Goal: Task Accomplishment & Management: Use online tool/utility

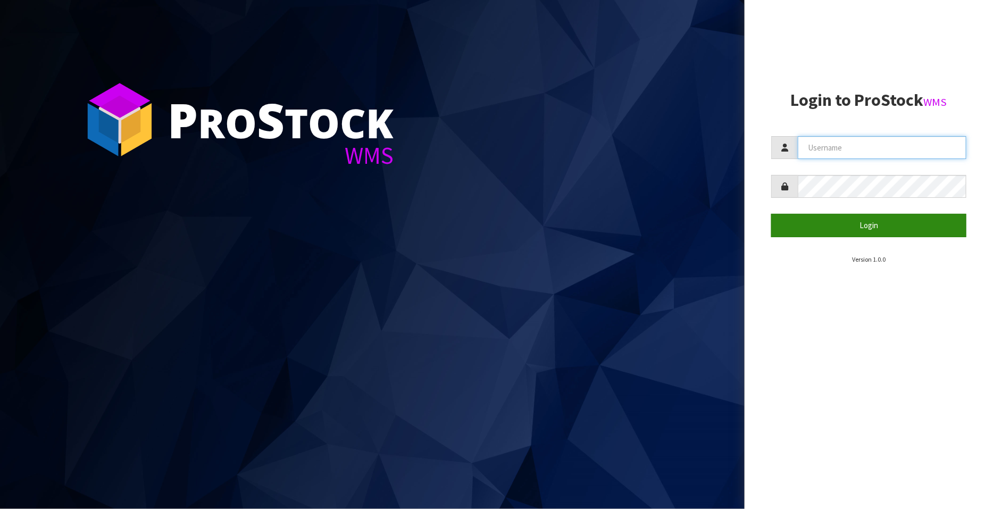
type input "FLOWAPAC"
click at [869, 223] on button "Login" at bounding box center [868, 225] width 195 height 23
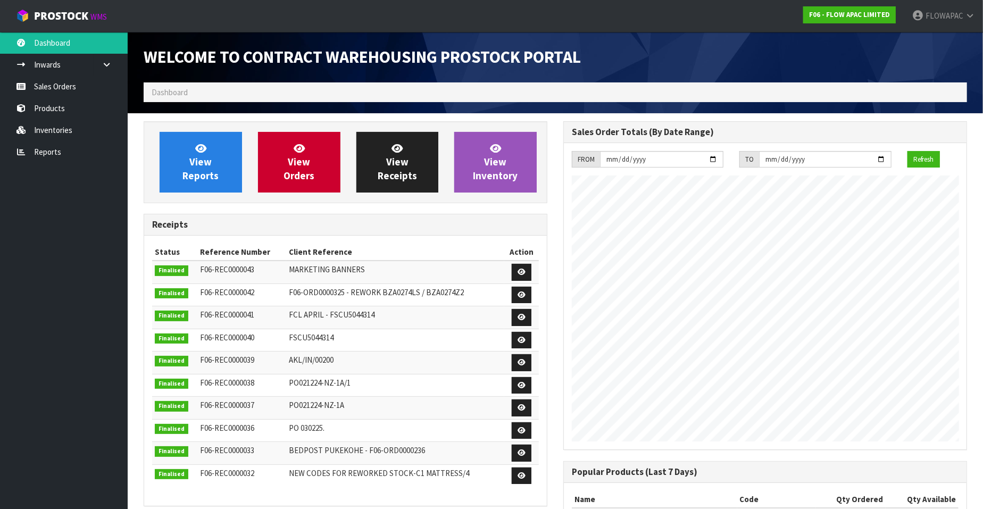
scroll to position [588, 420]
click at [53, 150] on link "Reports" at bounding box center [64, 152] width 128 height 22
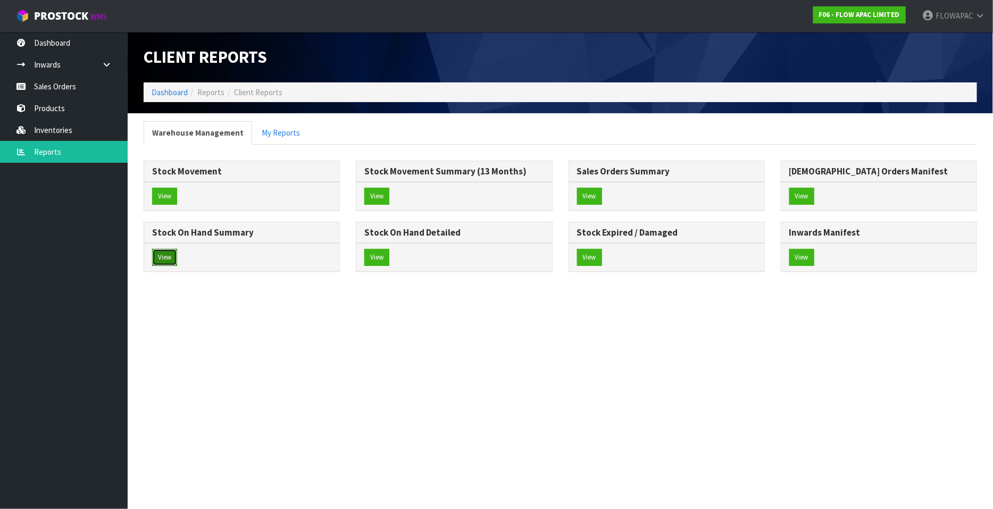
click at [171, 256] on button "View" at bounding box center [164, 257] width 25 height 17
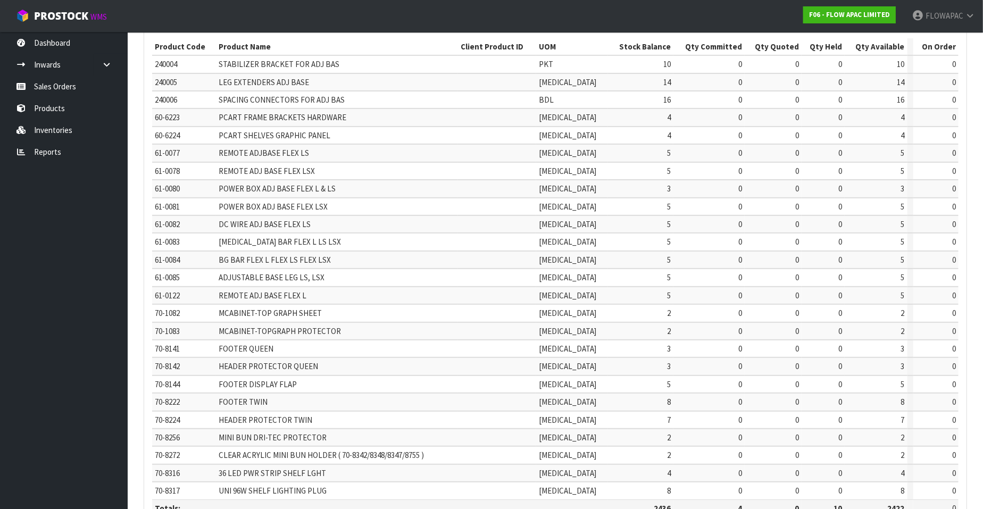
scroll to position [224, 0]
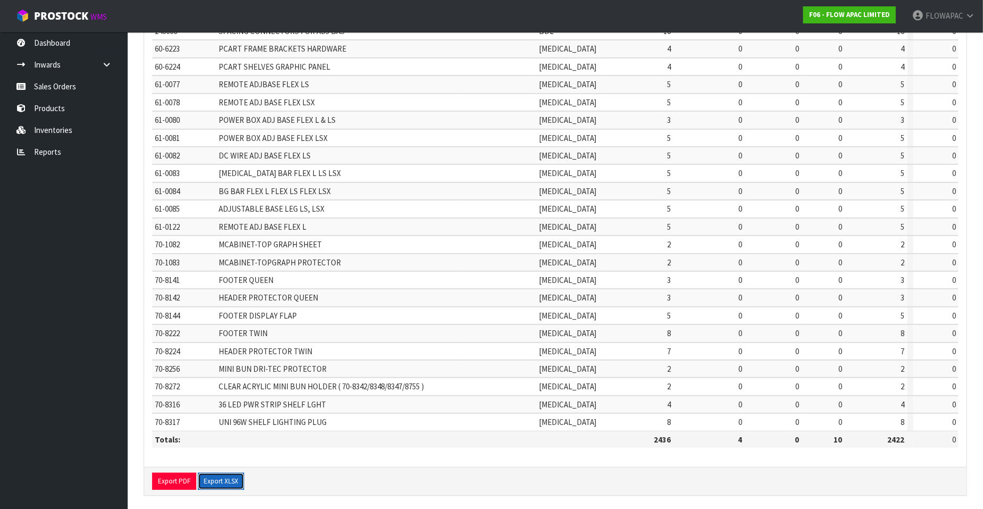
click at [216, 477] on button "Export XLSX" at bounding box center [221, 481] width 46 height 17
click at [40, 45] on link "Dashboard" at bounding box center [64, 43] width 128 height 22
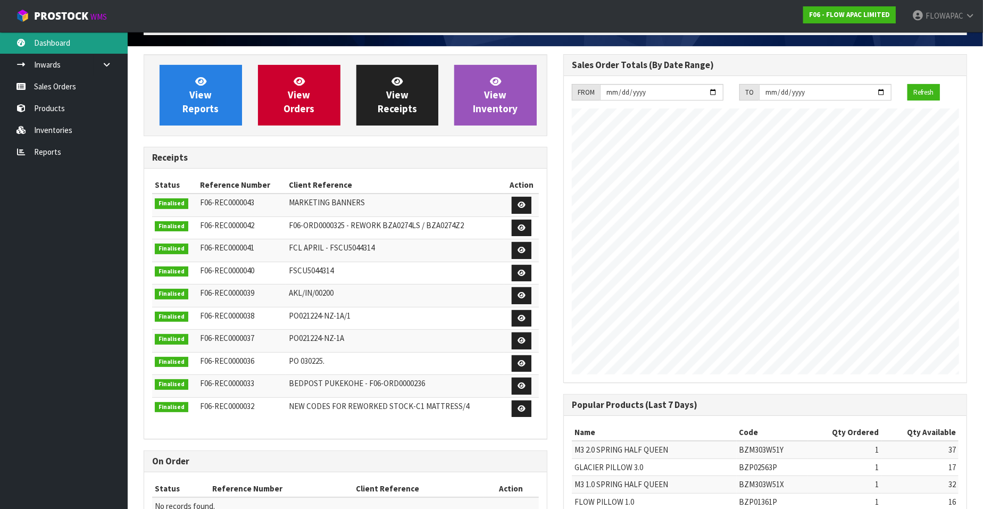
scroll to position [588, 420]
click at [943, 14] on span "FLOWAPAC" at bounding box center [944, 16] width 38 height 10
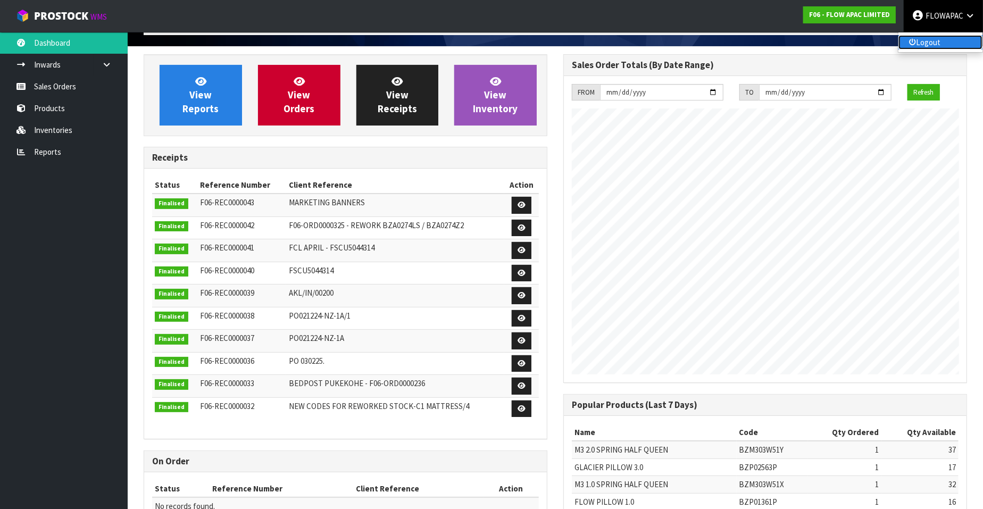
click at [926, 45] on link "Logout" at bounding box center [940, 42] width 84 height 14
